Goal: Check status: Check status

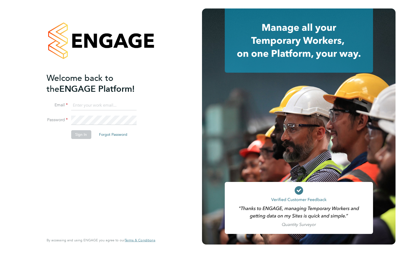
type input "[EMAIL_ADDRESS][DOMAIN_NAME]"
click at [89, 135] on button "Sign In" at bounding box center [81, 134] width 20 height 8
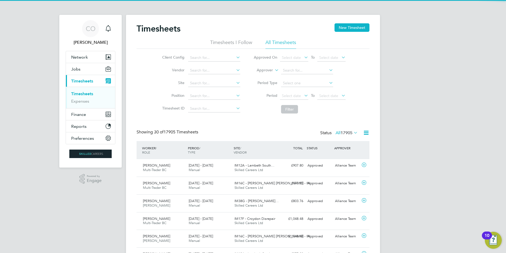
click at [269, 69] on label "Approver" at bounding box center [261, 70] width 24 height 5
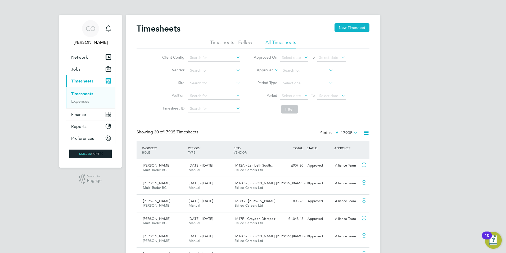
click at [265, 75] on li "Worker" at bounding box center [260, 76] width 26 height 7
click at [287, 70] on input at bounding box center [307, 70] width 52 height 7
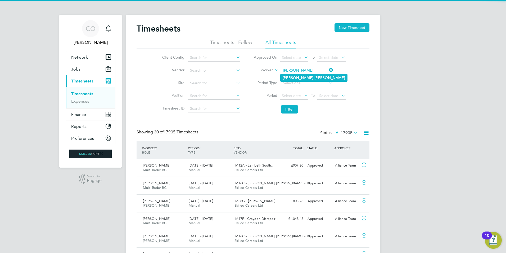
click at [294, 77] on li "Oliver Smith" at bounding box center [314, 77] width 67 height 7
type input "Oliver Smith"
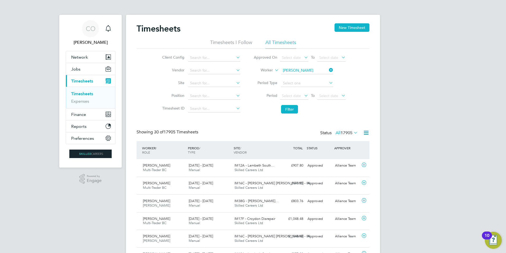
click at [291, 114] on li "Filter" at bounding box center [299, 109] width 105 height 14
click at [291, 110] on button "Filter" at bounding box center [289, 109] width 17 height 8
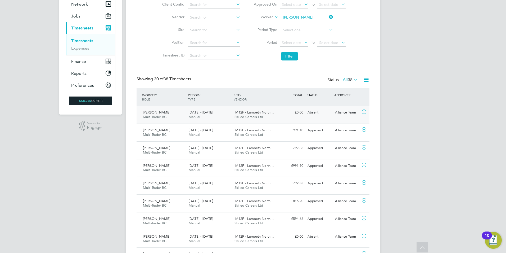
click at [222, 116] on div "13 - 19 Sep 2025 Manual" at bounding box center [210, 114] width 46 height 13
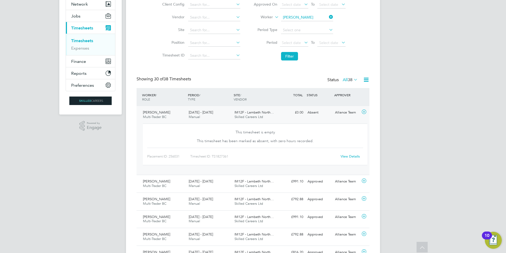
click at [222, 116] on div "13 - 19 Sep 2025 Manual" at bounding box center [210, 114] width 46 height 13
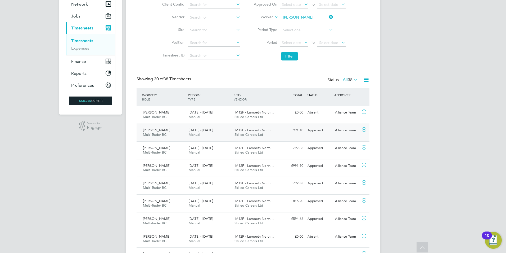
click at [223, 130] on div "30 Aug - 5 Sep 2025 Manual" at bounding box center [210, 132] width 46 height 13
